Goal: Task Accomplishment & Management: Use online tool/utility

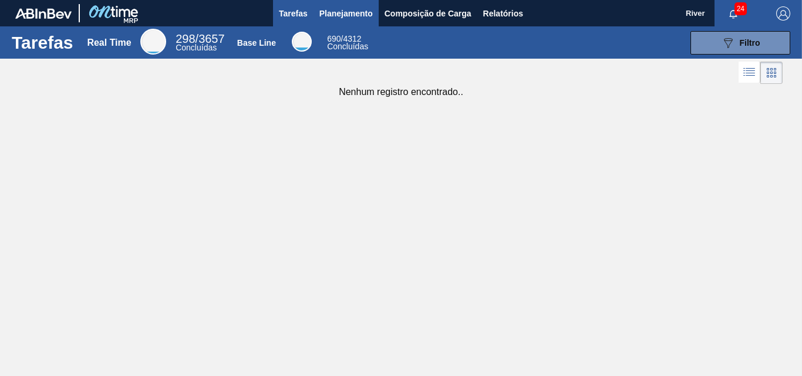
click at [342, 10] on span "Planejamento" at bounding box center [345, 13] width 53 height 14
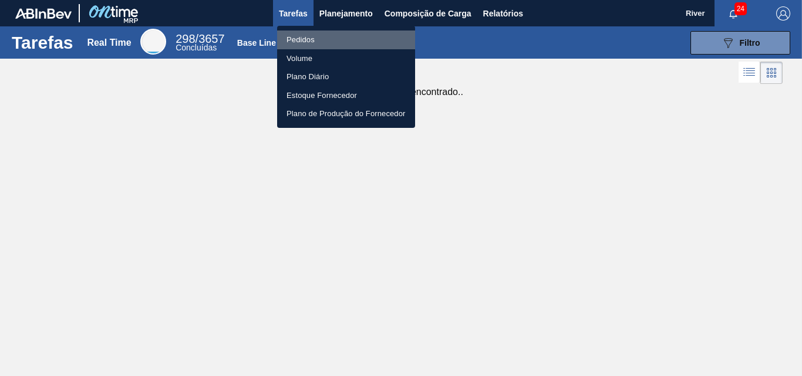
click at [300, 36] on li "Pedidos" at bounding box center [346, 40] width 138 height 19
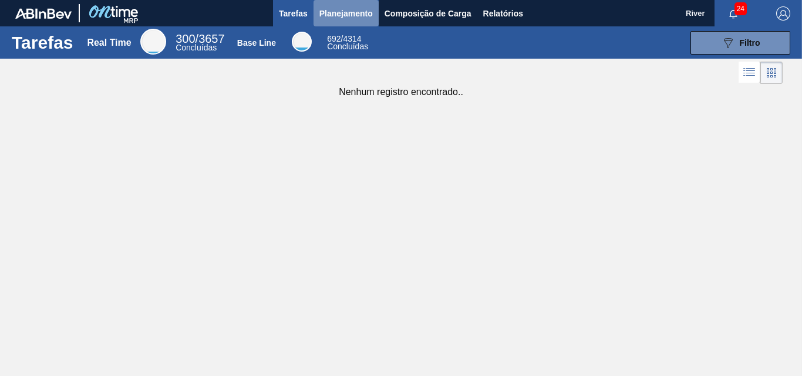
click at [353, 13] on span "Planejamento" at bounding box center [345, 13] width 53 height 14
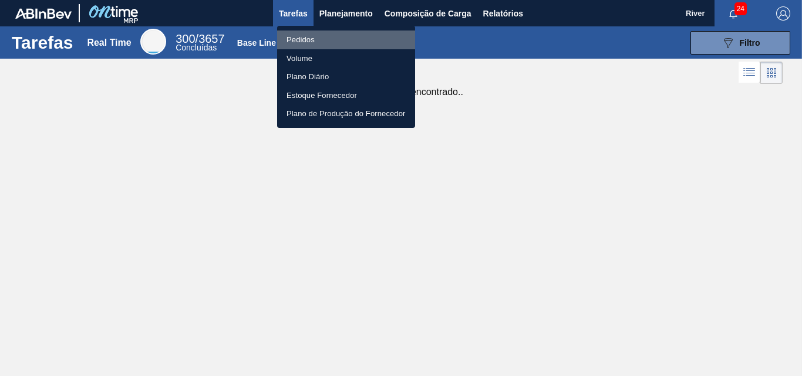
click at [305, 35] on li "Pedidos" at bounding box center [346, 40] width 138 height 19
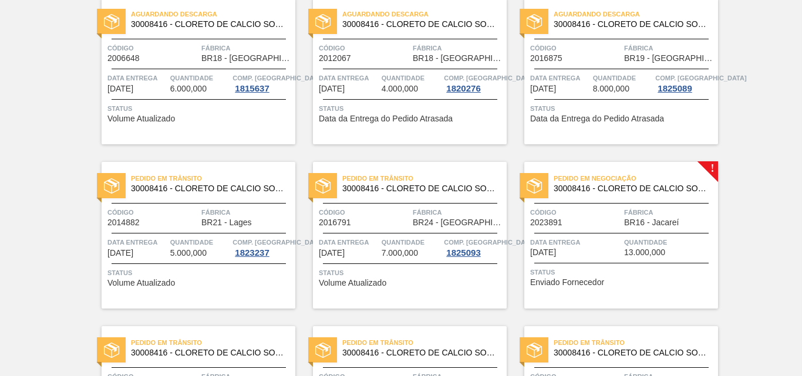
scroll to position [106, 0]
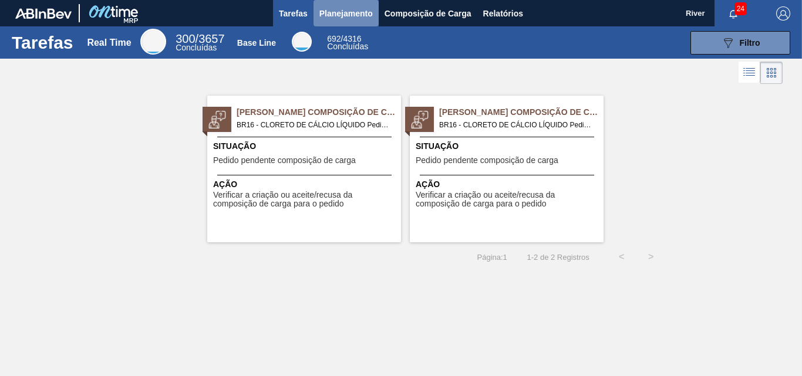
click at [359, 15] on span "Planejamento" at bounding box center [345, 13] width 53 height 14
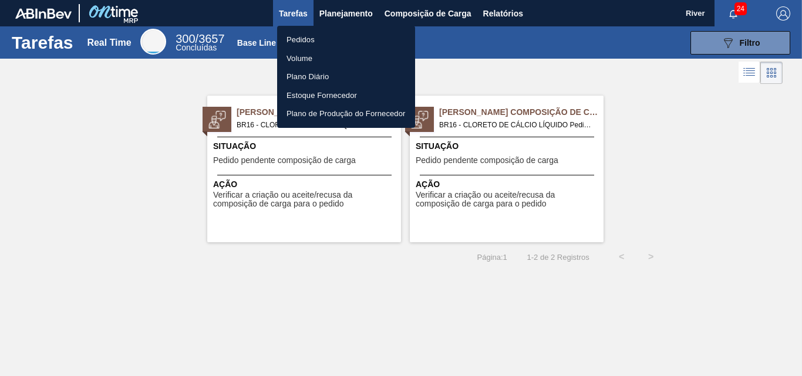
click at [305, 38] on li "Pedidos" at bounding box center [346, 40] width 138 height 19
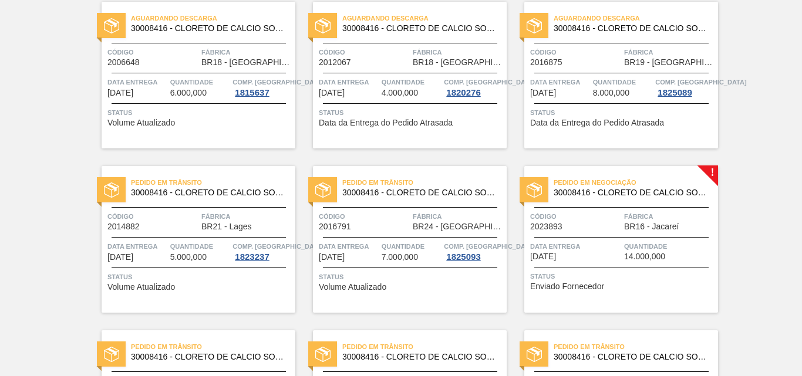
scroll to position [117, 0]
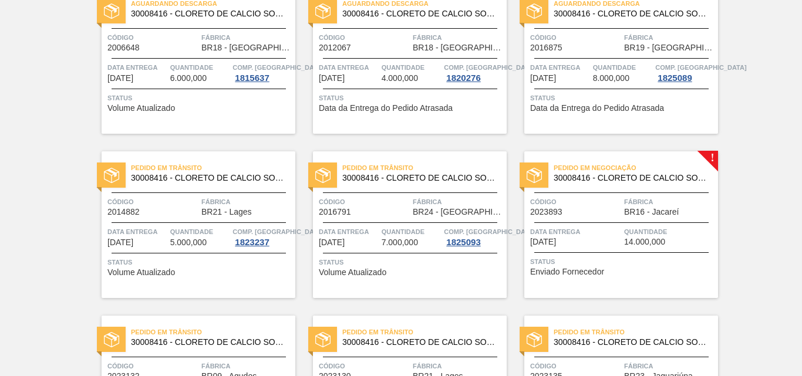
click at [537, 171] on img at bounding box center [533, 175] width 15 height 15
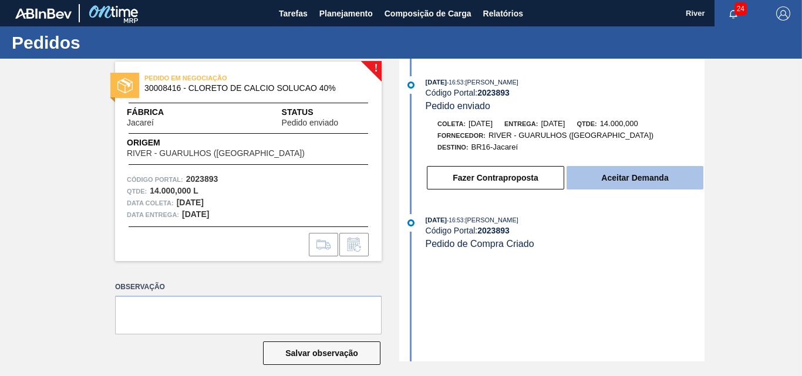
click at [635, 174] on button "Aceitar Demanda" at bounding box center [634, 177] width 137 height 23
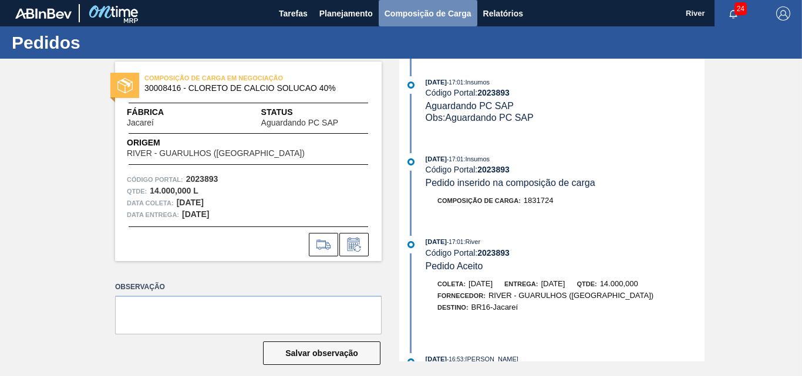
click at [418, 11] on span "Composição de Carga" at bounding box center [427, 13] width 87 height 14
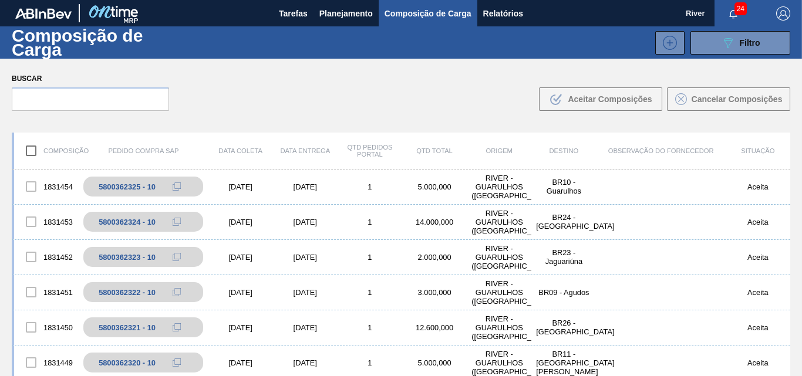
click at [430, 14] on span "Composição de Carga" at bounding box center [427, 13] width 87 height 14
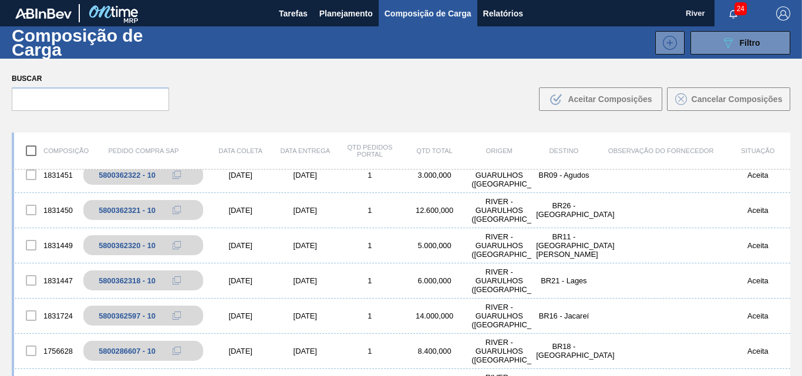
scroll to position [176, 0]
